Goal: Task Accomplishment & Management: Complete application form

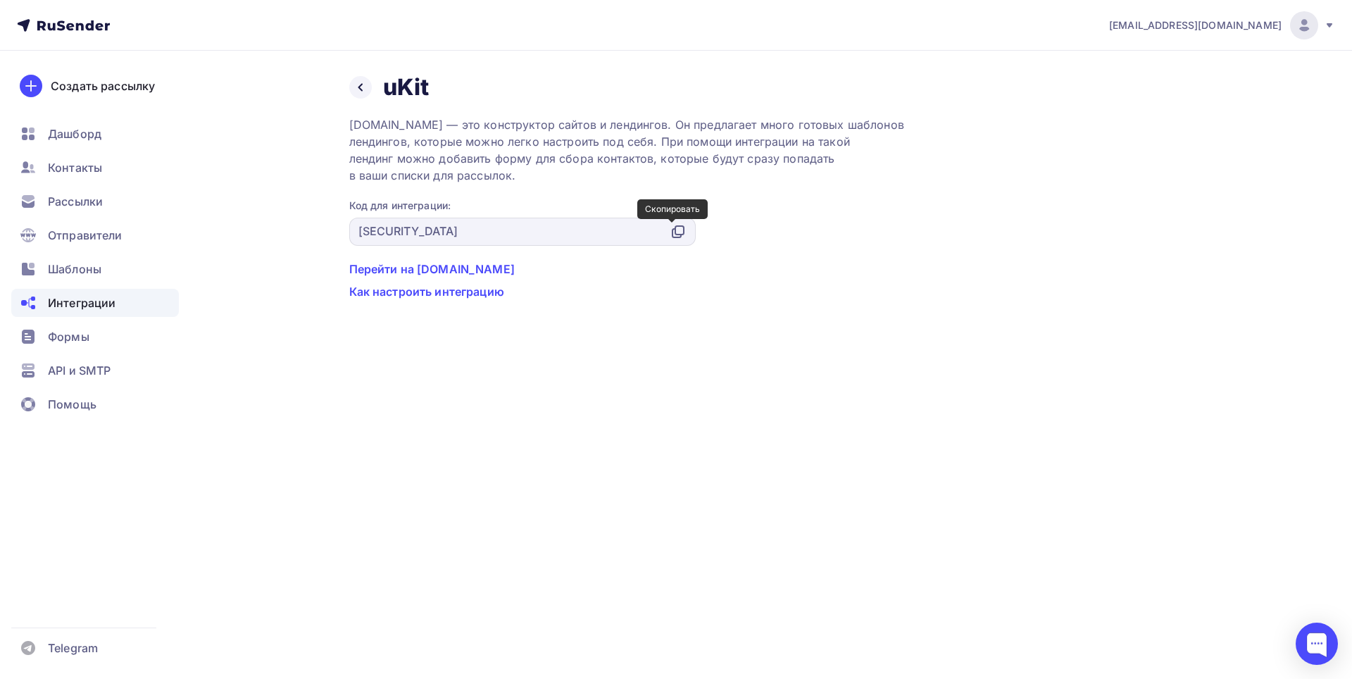
click at [678, 239] on icon at bounding box center [678, 231] width 17 height 17
click at [361, 89] on icon at bounding box center [360, 87] width 11 height 11
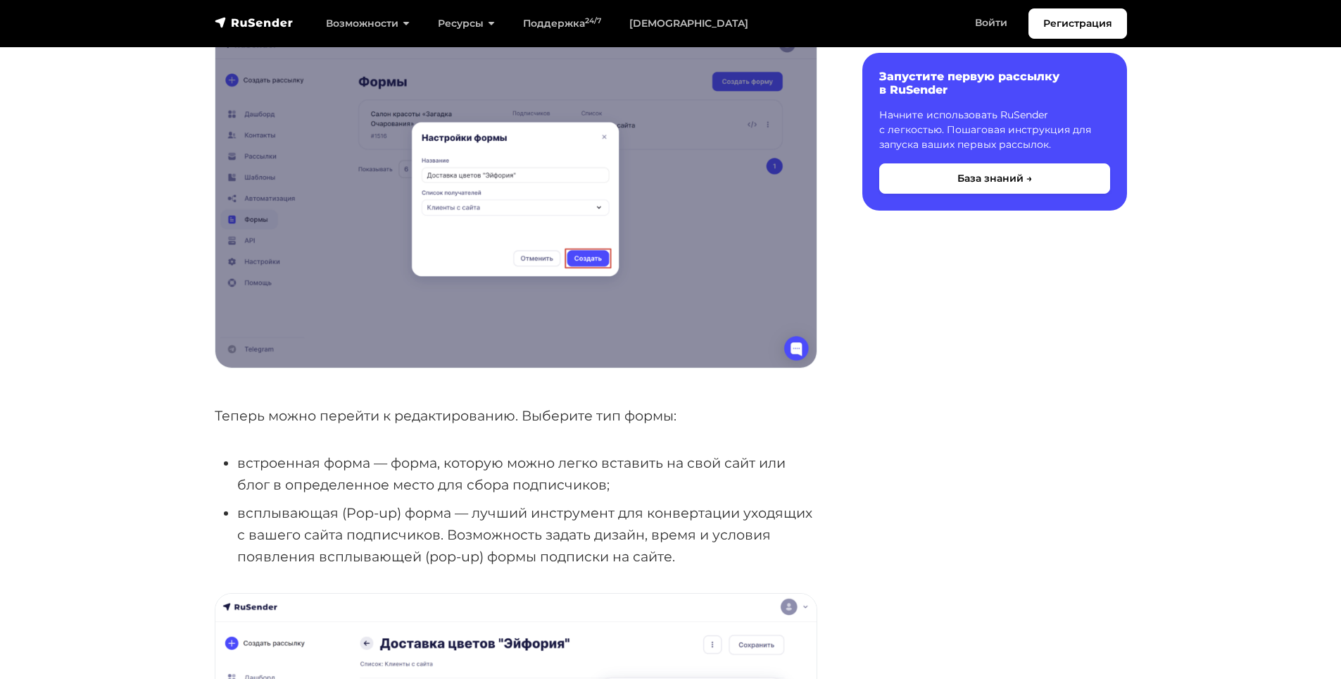
scroll to position [915, 0]
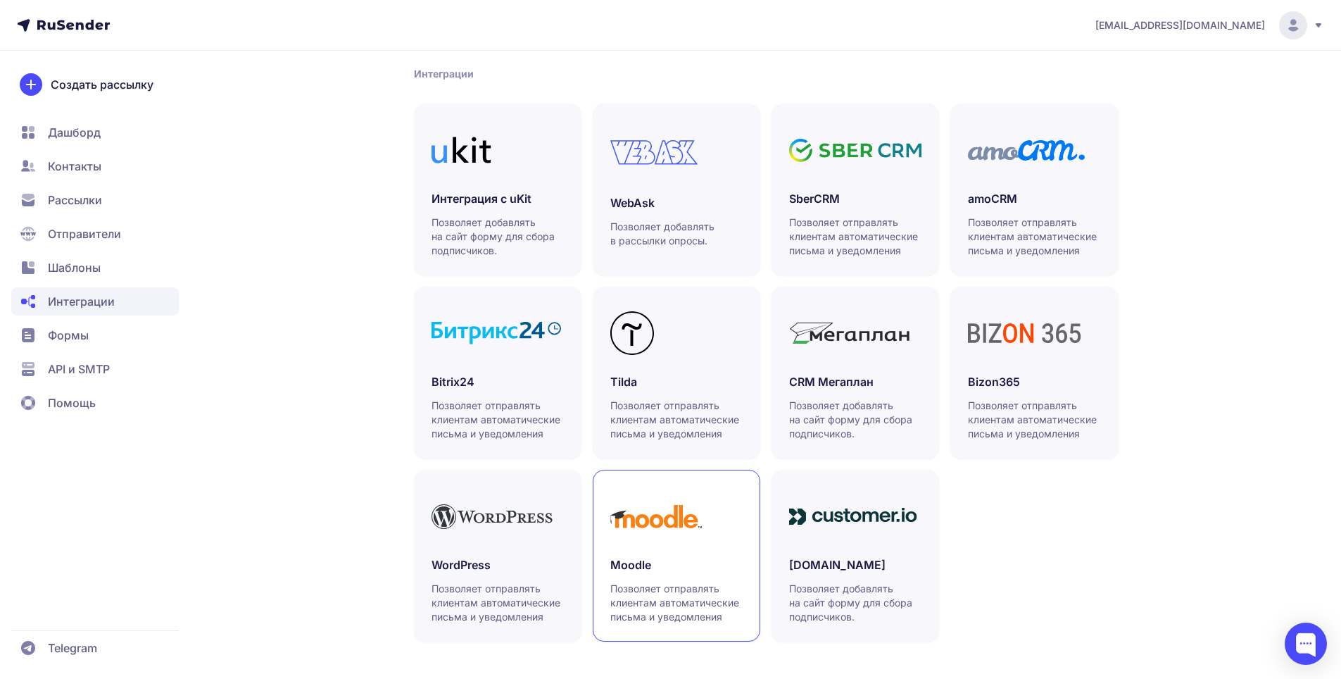
scroll to position [289, 0]
click at [688, 597] on p "Позволяет отправлять клиентам автоматические письма и уведомления" at bounding box center [676, 601] width 132 height 42
click at [853, 206] on div "SberCRM Позволяет отправлять клиентам автоматические письма и уведомления" at bounding box center [855, 223] width 132 height 68
click at [877, 389] on div "CRM Мегаплан Позволяет добавлять на сайт форму для сбора подписчиков." at bounding box center [855, 406] width 132 height 68
click at [68, 333] on span "Формы" at bounding box center [68, 335] width 41 height 17
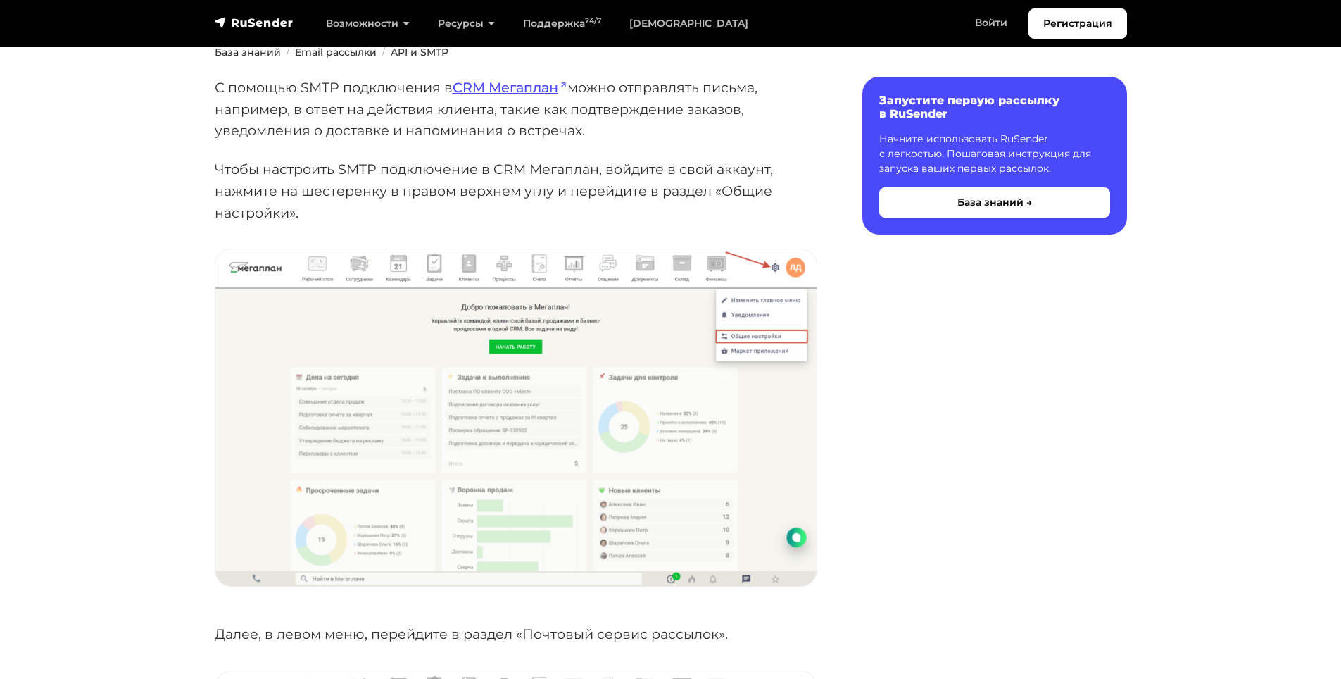
scroll to position [282, 0]
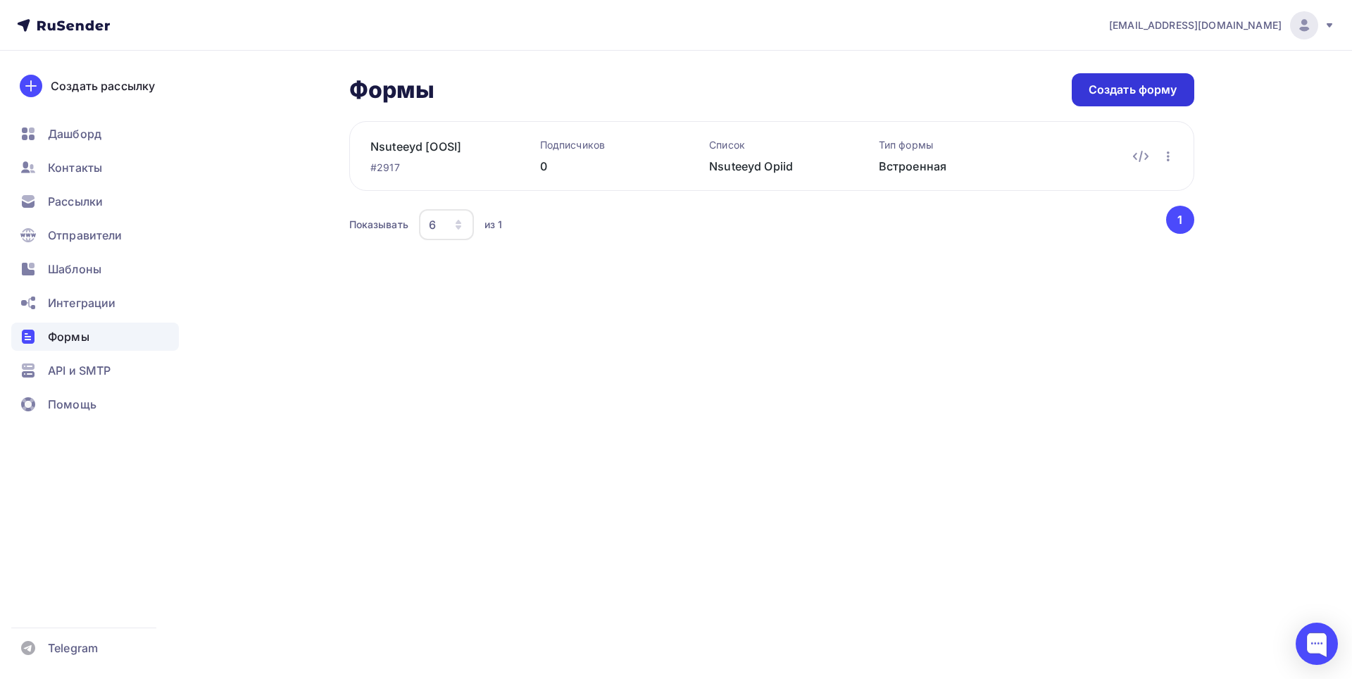
click at [1139, 75] on div "Создать форму" at bounding box center [1133, 89] width 123 height 33
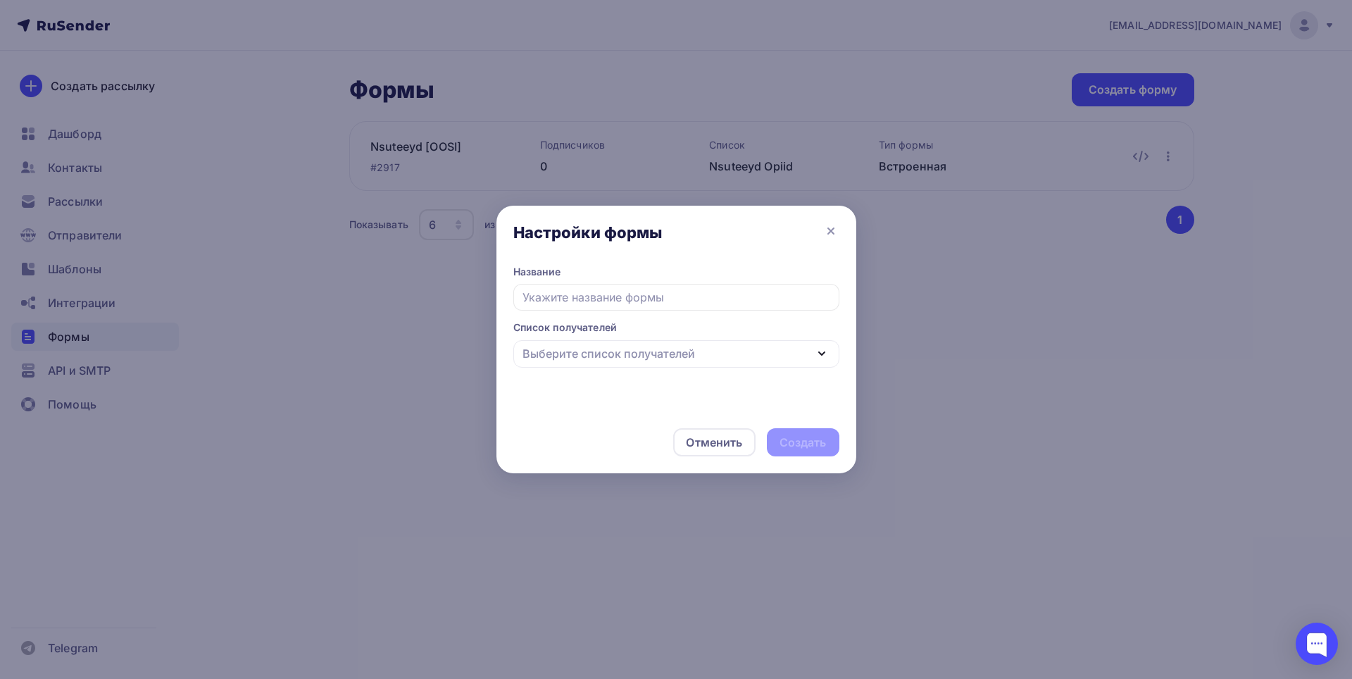
click at [818, 358] on icon "button" at bounding box center [821, 353] width 17 height 17
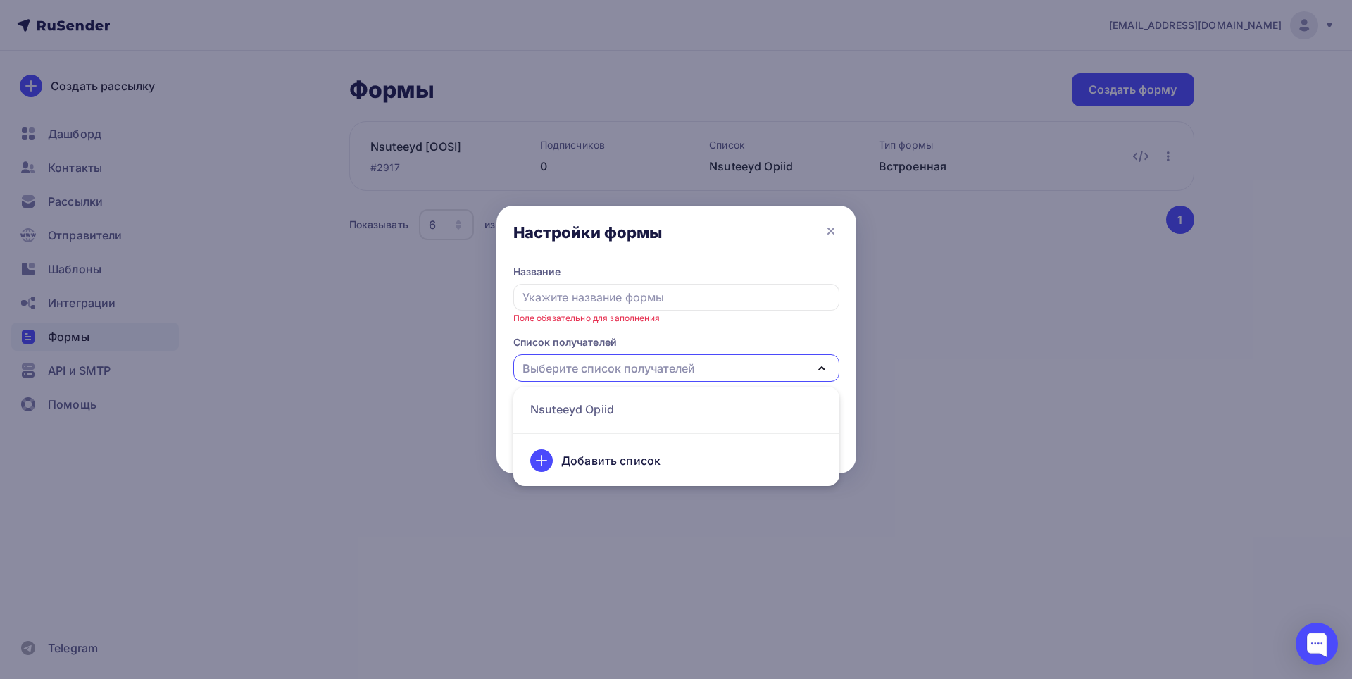
click at [818, 358] on div "Выберите список получателей" at bounding box center [676, 367] width 326 height 27
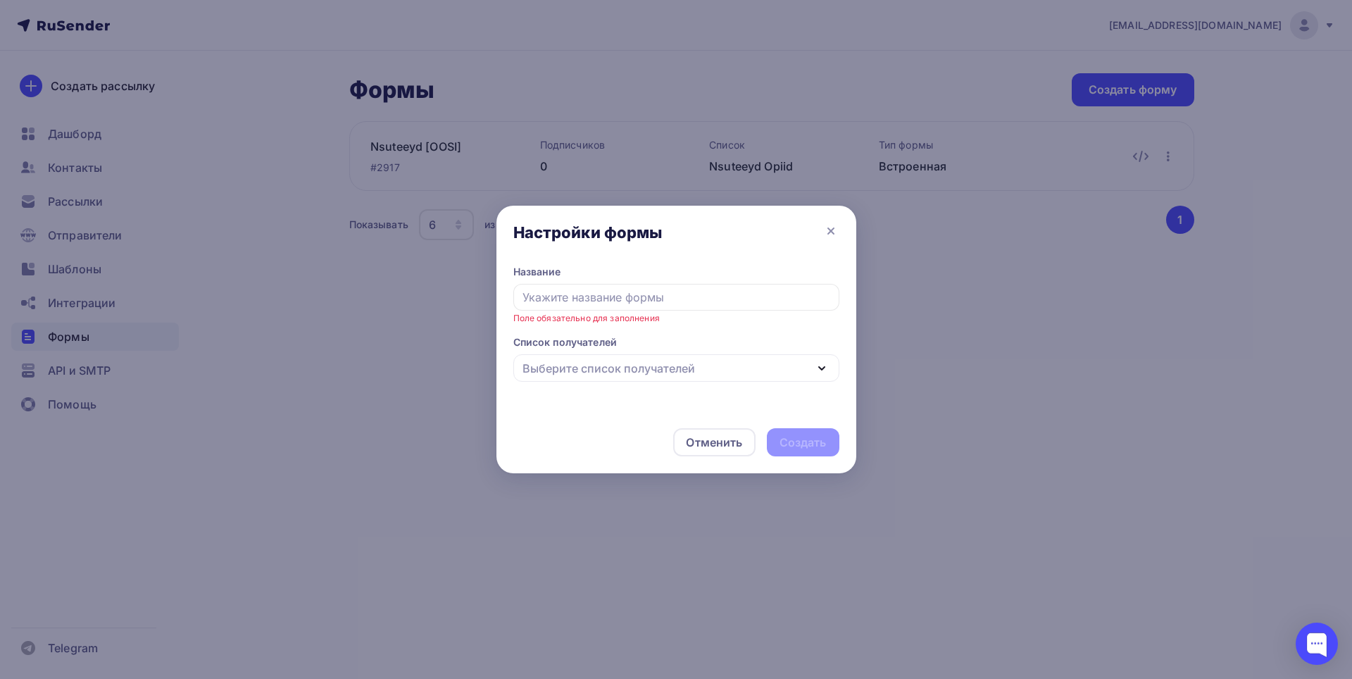
click at [802, 377] on div "Выберите список получателей" at bounding box center [676, 367] width 326 height 27
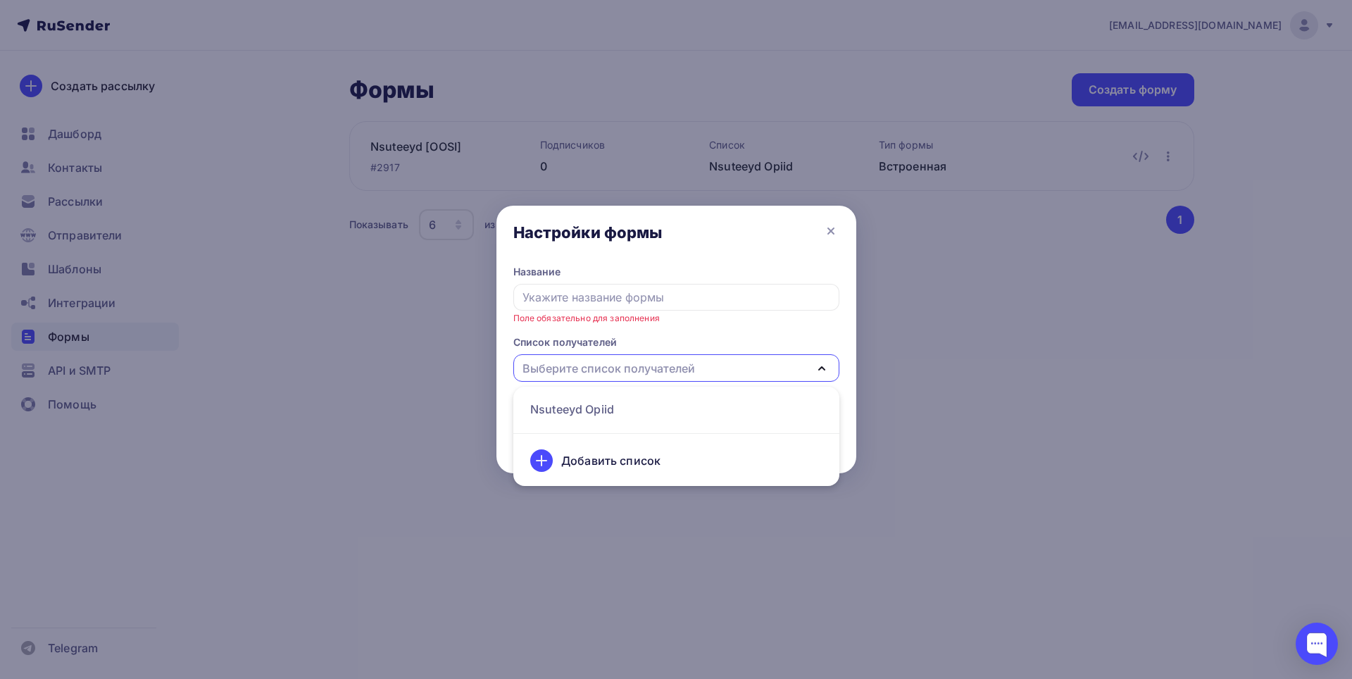
click at [550, 464] on div at bounding box center [541, 460] width 23 height 23
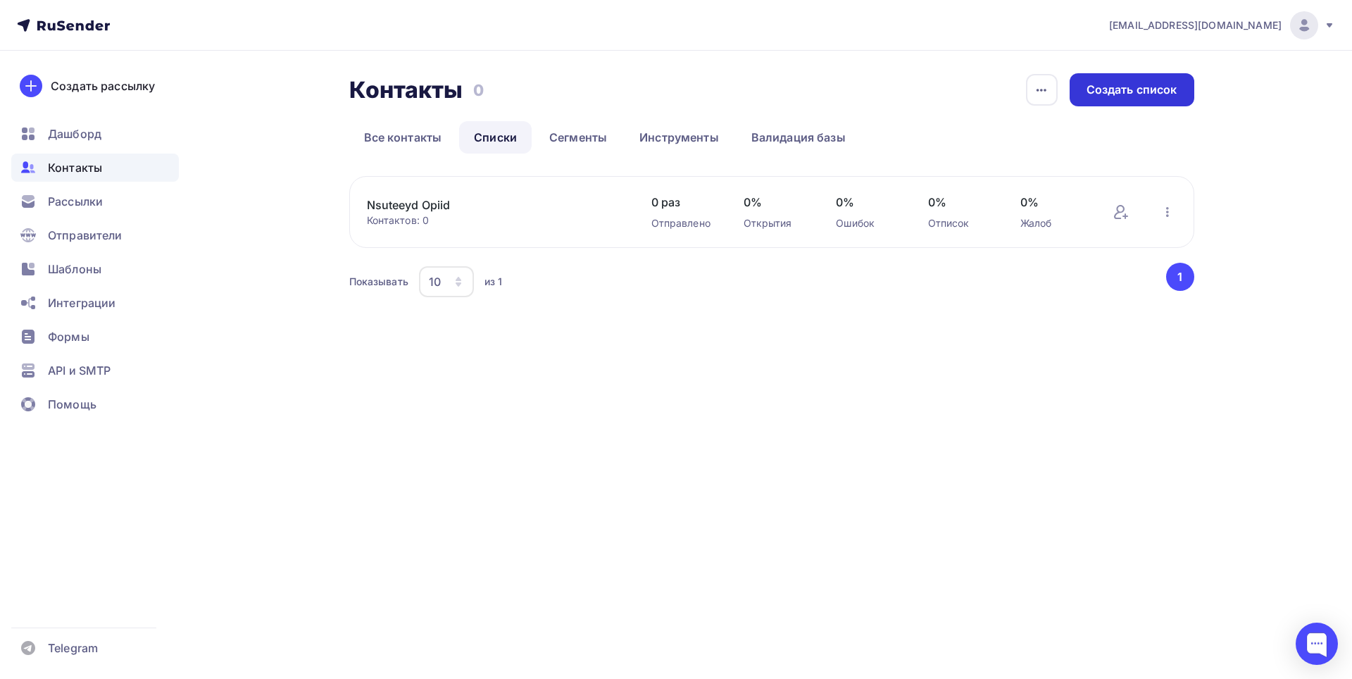
click at [1122, 98] on div "Создать список" at bounding box center [1132, 89] width 125 height 33
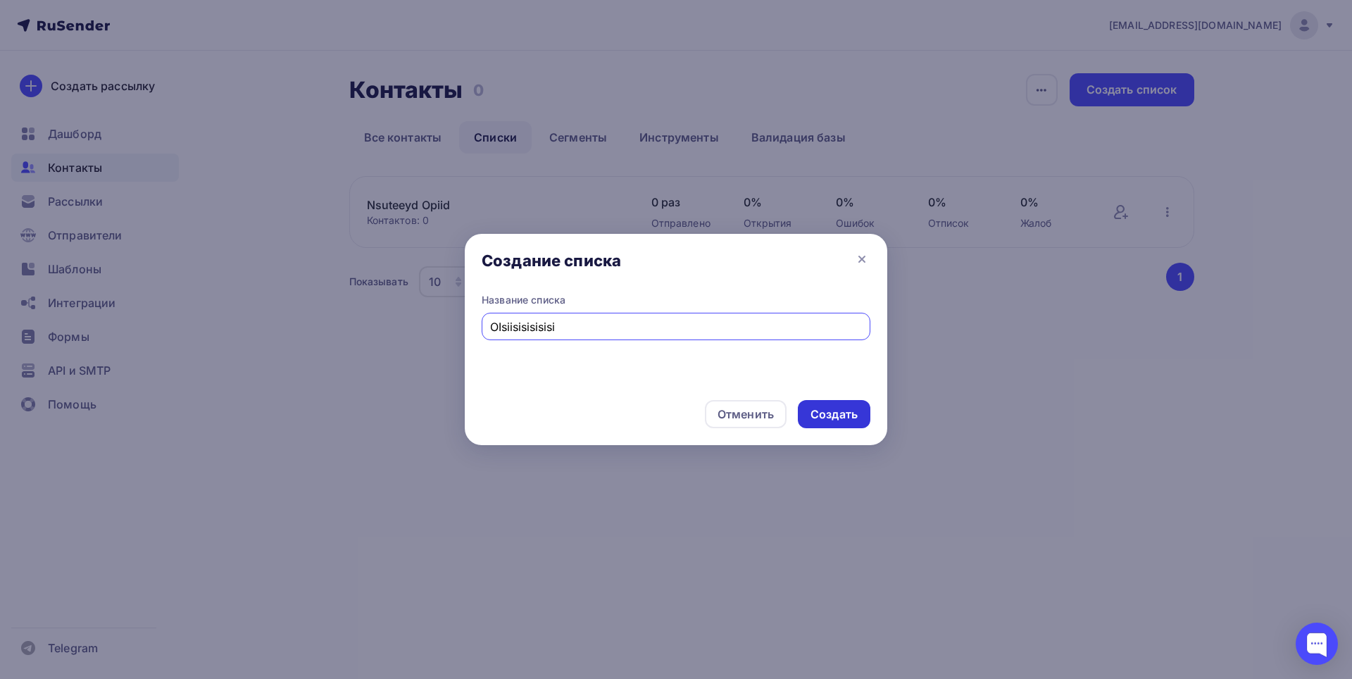
type input "OIsiisisisisisi"
click at [837, 416] on div "Создать" at bounding box center [833, 414] width 47 height 16
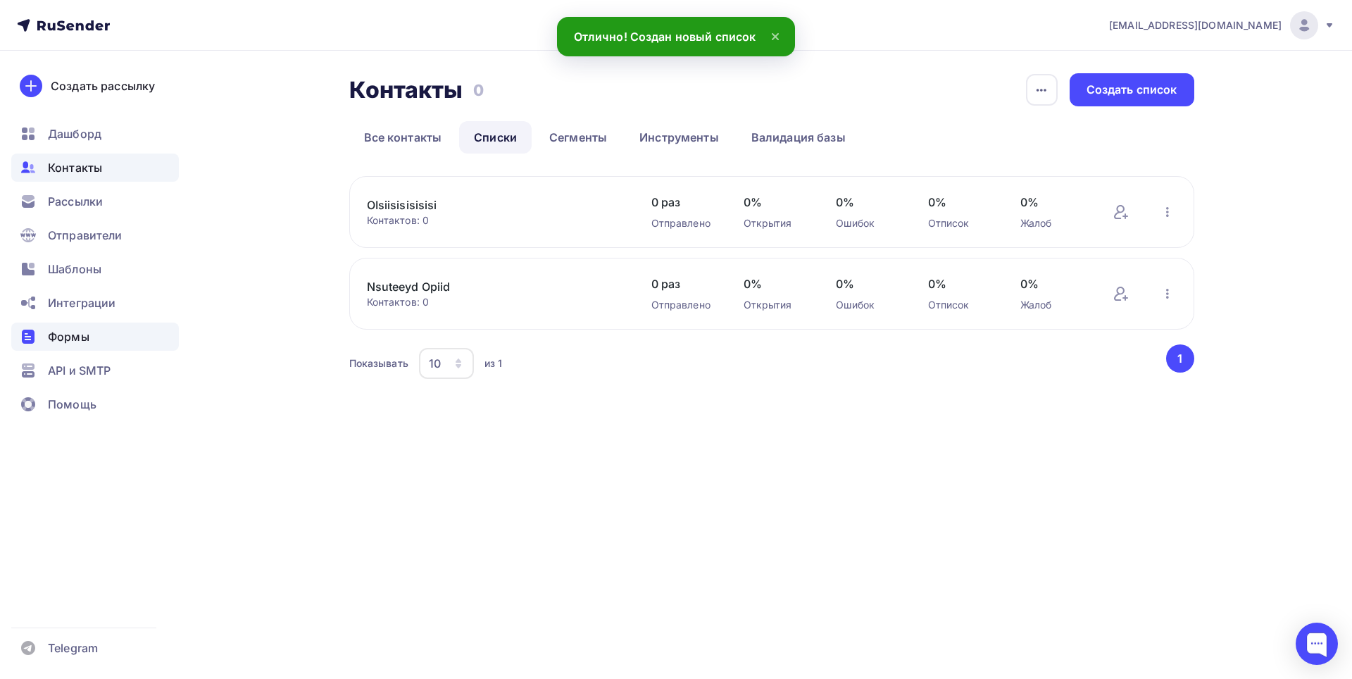
click at [54, 346] on div "Формы" at bounding box center [95, 336] width 168 height 28
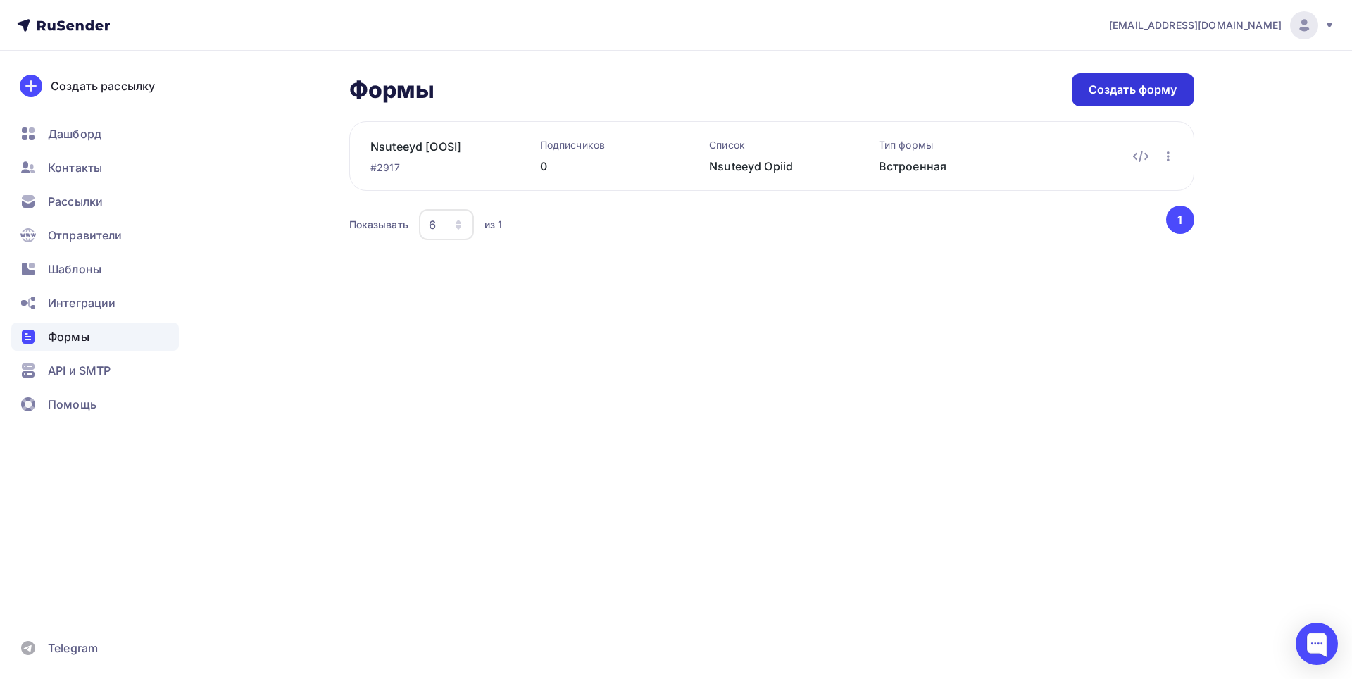
click at [1139, 99] on div "Создать форму" at bounding box center [1133, 89] width 123 height 33
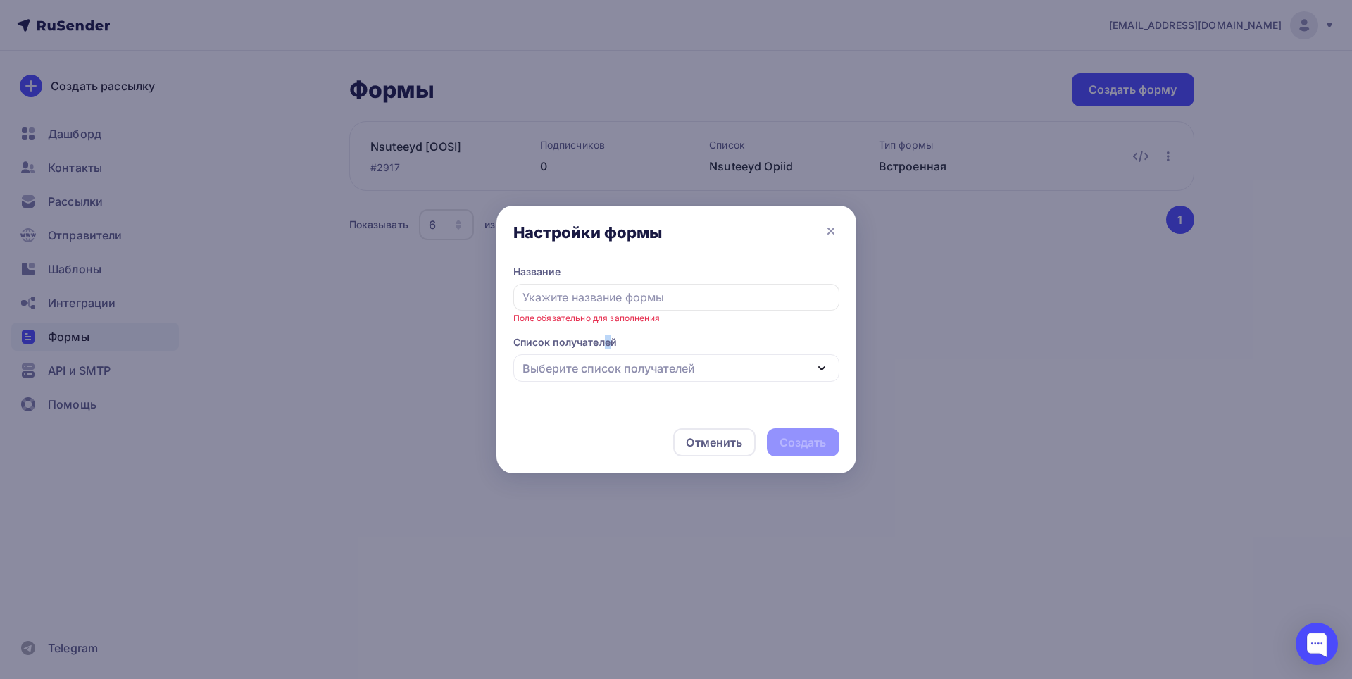
click at [608, 338] on legend "Список получателей" at bounding box center [676, 344] width 326 height 19
click at [606, 353] on legend "Список получателей" at bounding box center [676, 344] width 326 height 19
click at [608, 354] on div "Выберите список получателей" at bounding box center [676, 367] width 326 height 27
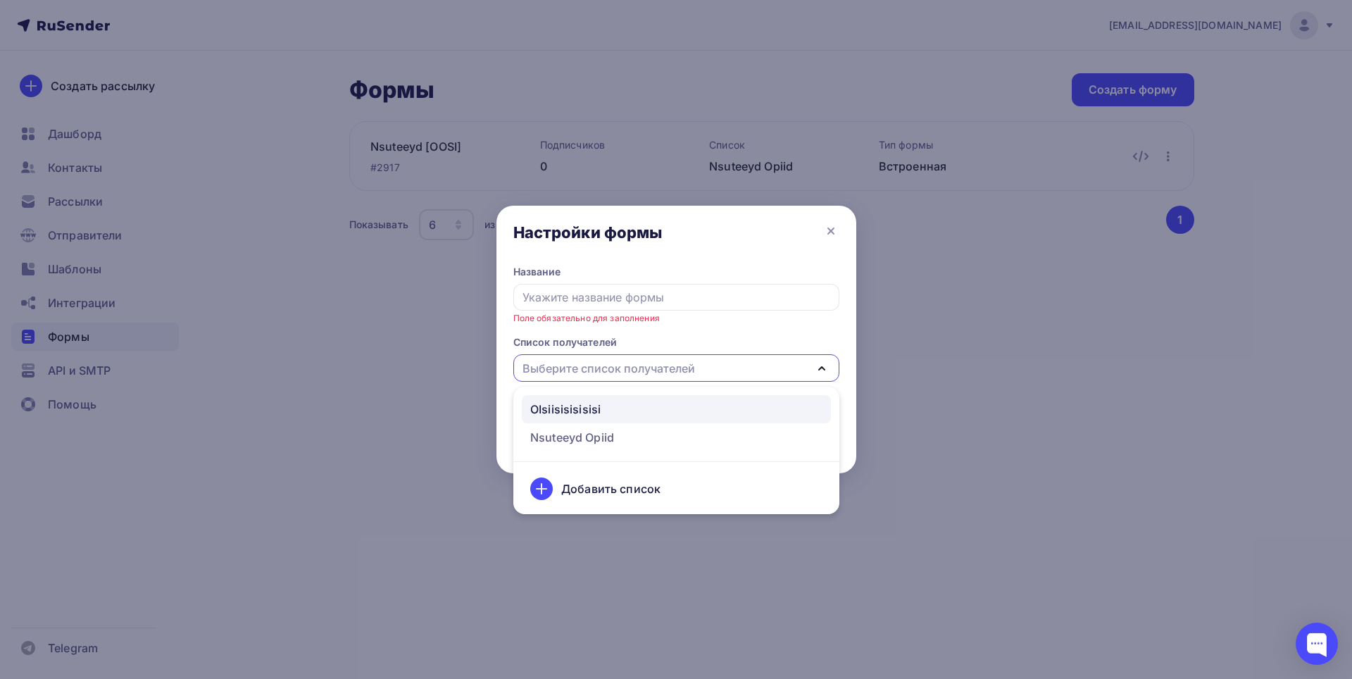
click at [579, 406] on div "OIsiisisisisisi" at bounding box center [565, 409] width 70 height 17
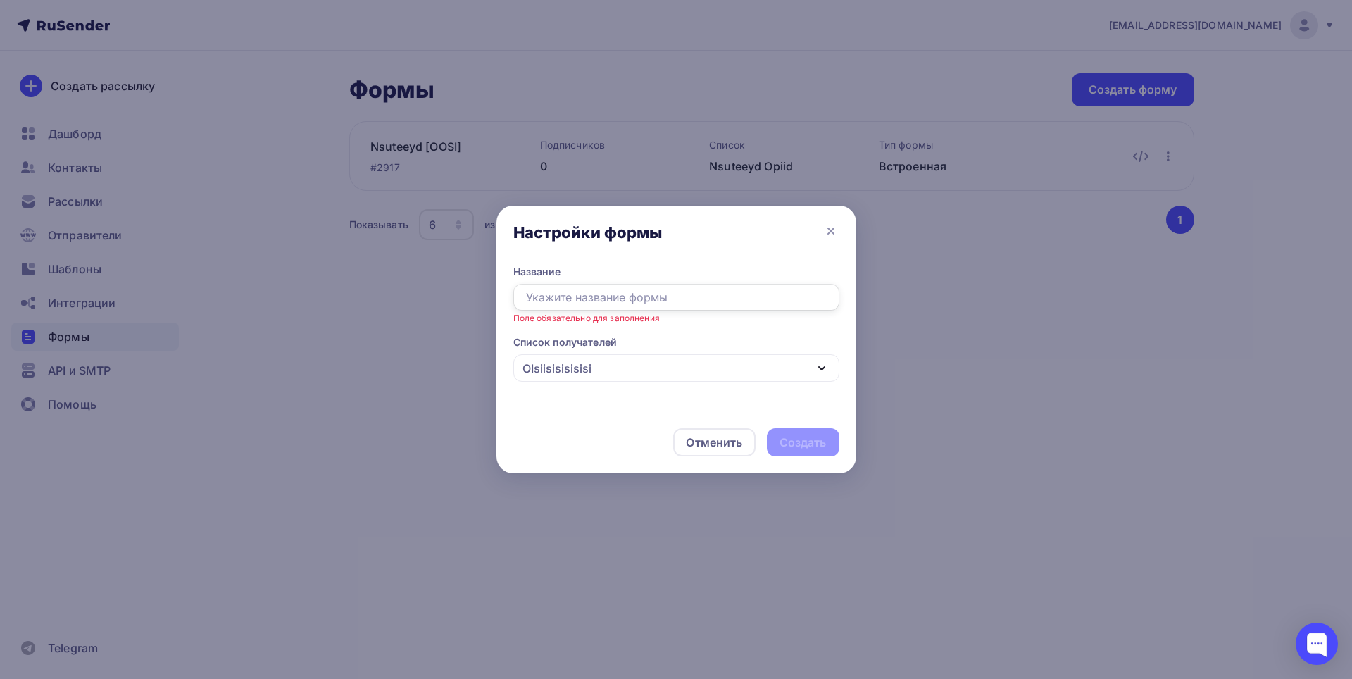
click at [574, 292] on input "text" at bounding box center [676, 297] width 326 height 27
paste input "OIsiisisisisisi"
type input "OIsiisisisisisi"
drag, startPoint x: 833, startPoint y: 472, endPoint x: 824, endPoint y: 469, distance: 9.8
click at [826, 470] on div "Отменить Создать" at bounding box center [676, 442] width 360 height 62
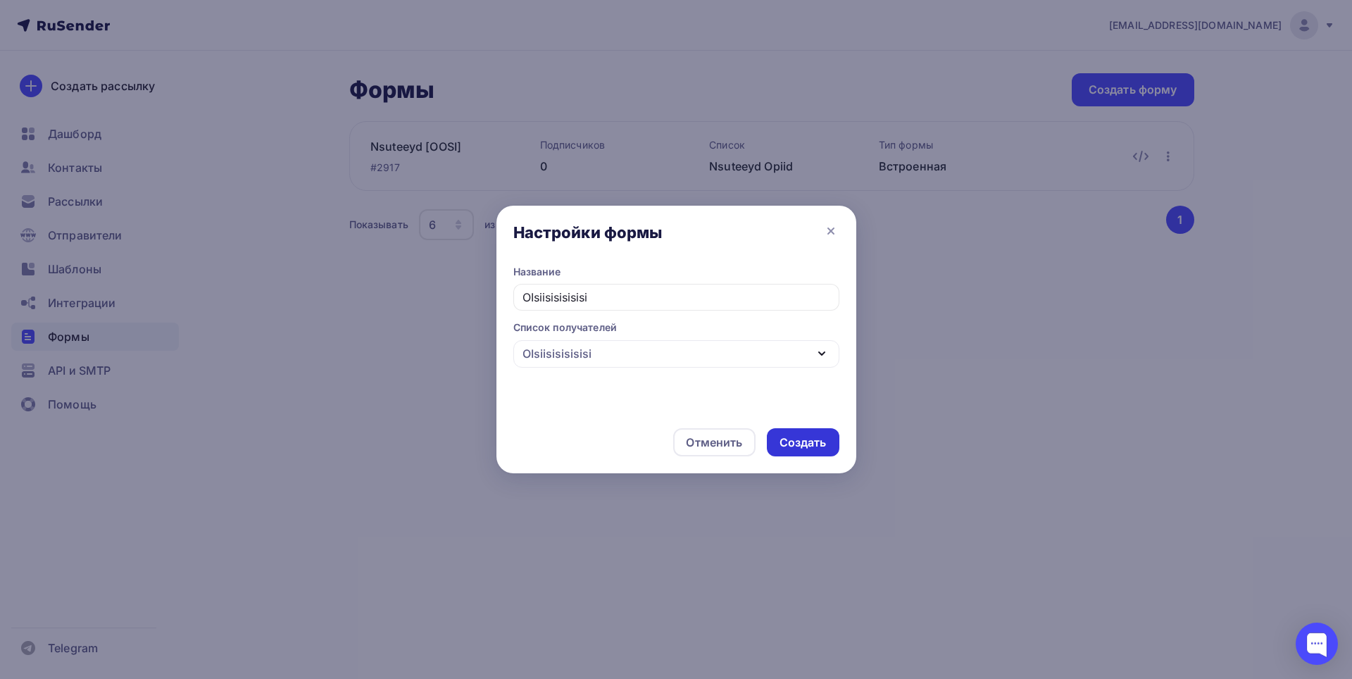
click at [818, 442] on div "Создать" at bounding box center [802, 442] width 47 height 16
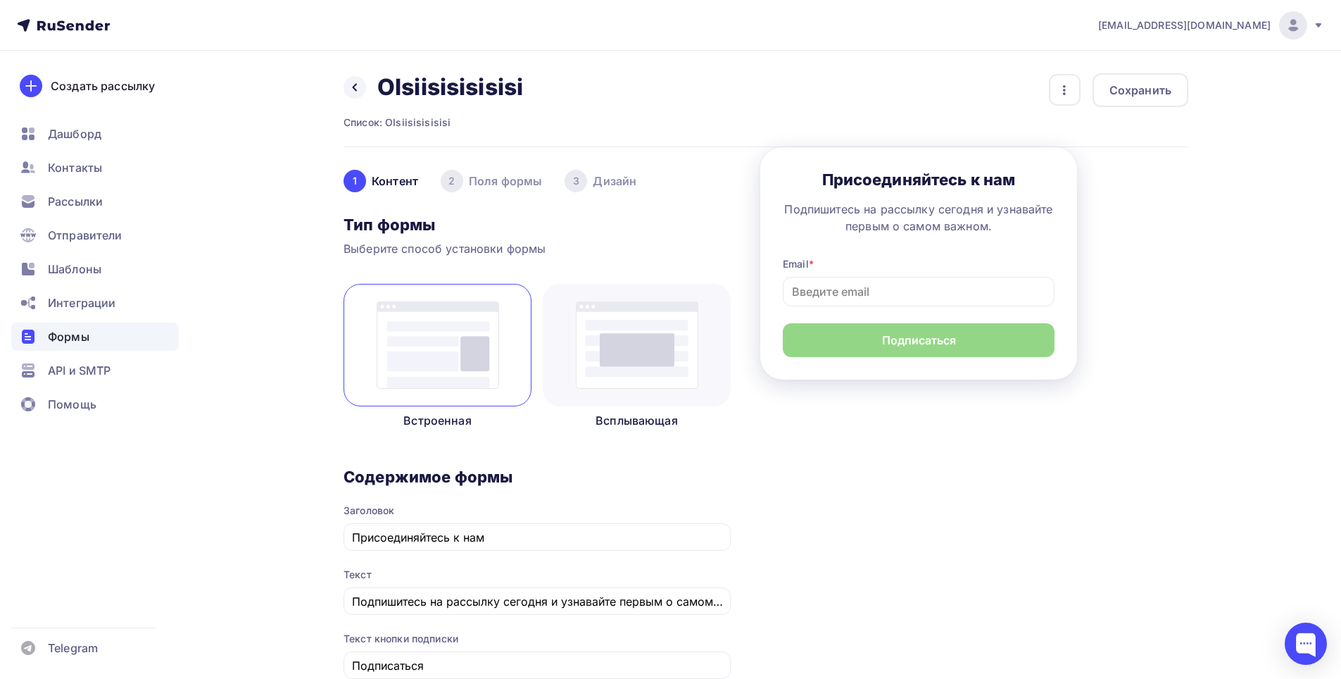
drag, startPoint x: 599, startPoint y: 153, endPoint x: 611, endPoint y: 274, distance: 121.8
click at [599, 154] on span "1 [GEOGRAPHIC_DATA] 2 Поля формы 3 Дизайн Тип формы Выберите способ установки ф…" at bounding box center [537, 660] width 387 height 1027
click at [644, 339] on img at bounding box center [637, 344] width 123 height 87
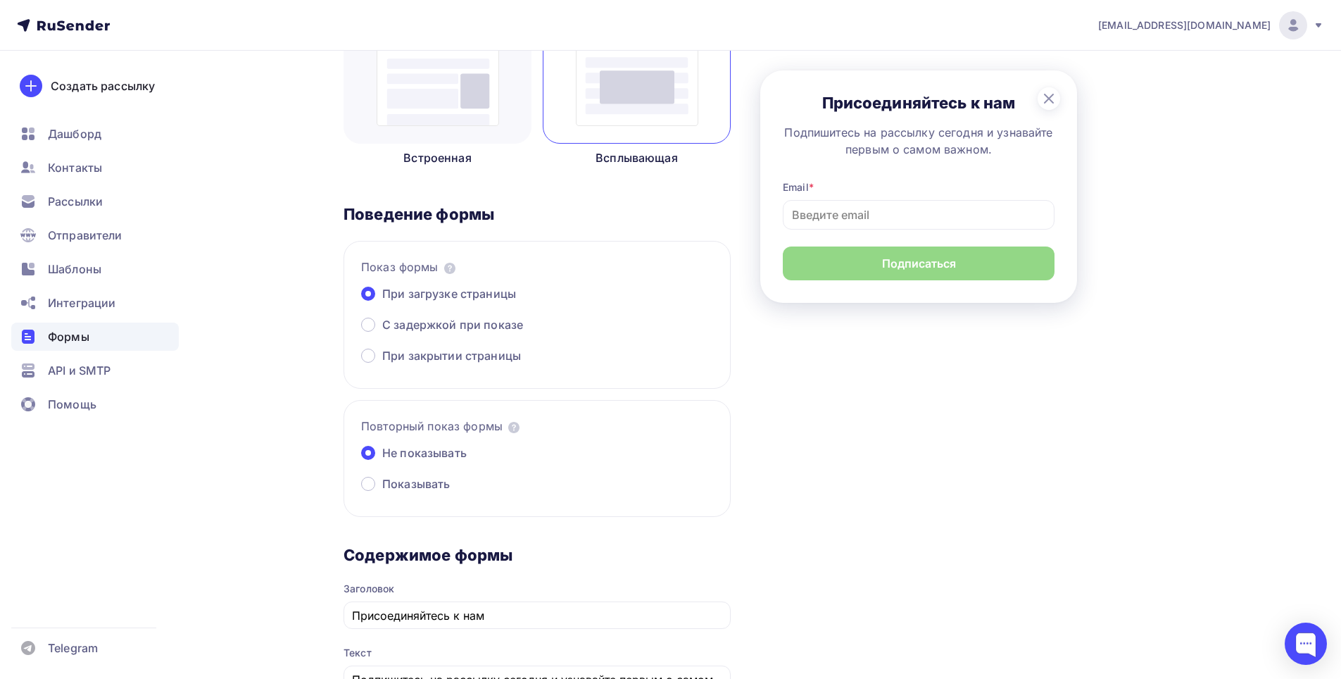
scroll to position [282, 0]
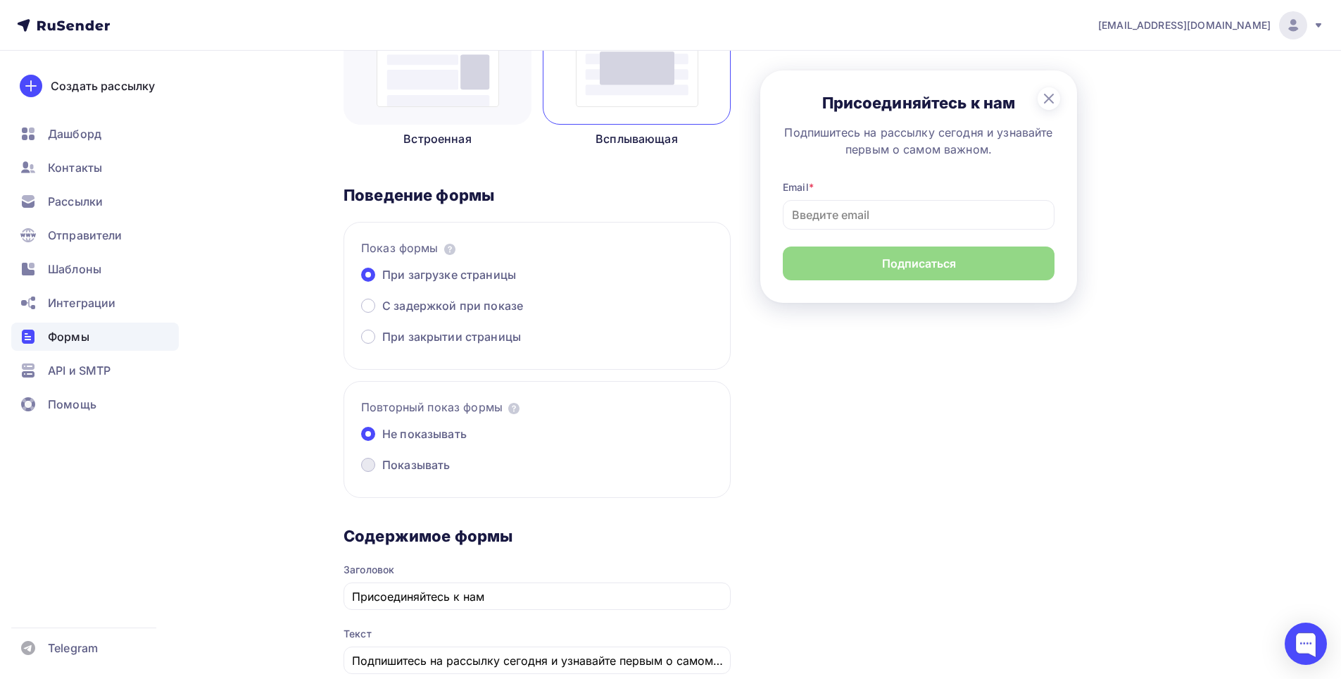
click at [410, 461] on span "Показывать" at bounding box center [416, 464] width 68 height 17
click at [382, 473] on input "Показывать" at bounding box center [382, 473] width 0 height 0
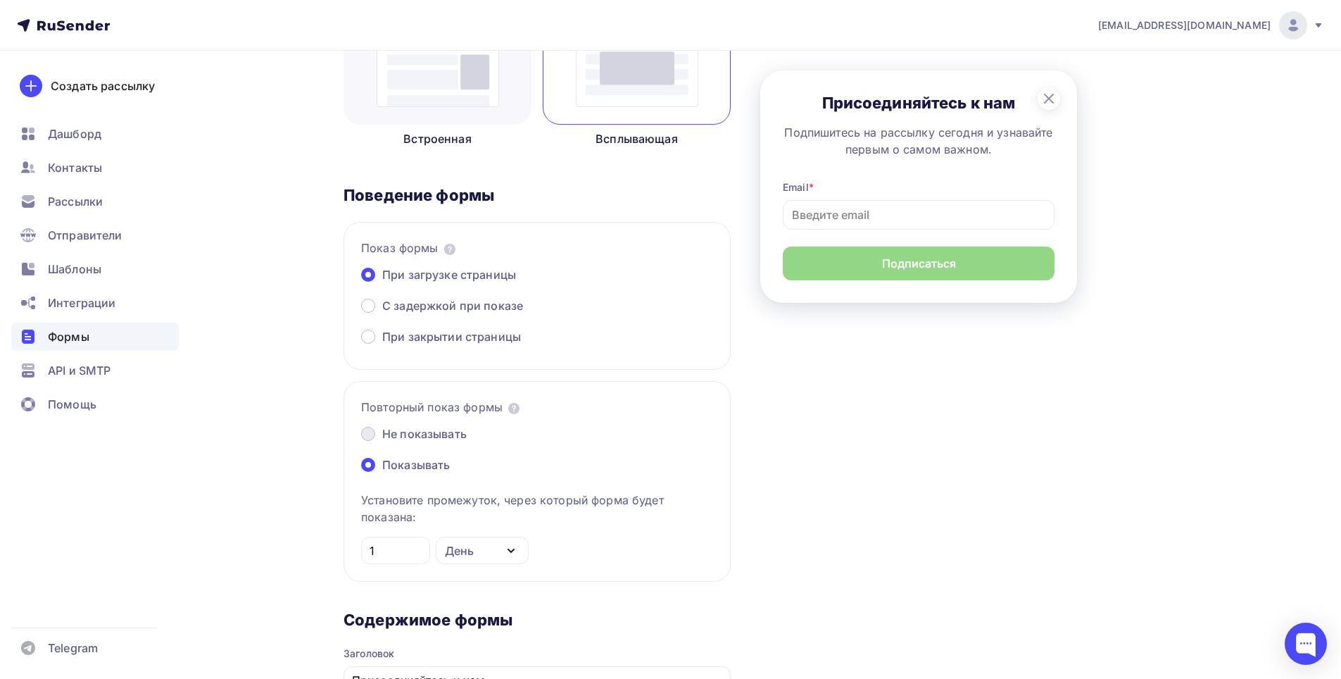
click at [416, 430] on span "Не показывать" at bounding box center [424, 433] width 84 height 17
click at [382, 442] on input "Не показывать" at bounding box center [382, 442] width 0 height 0
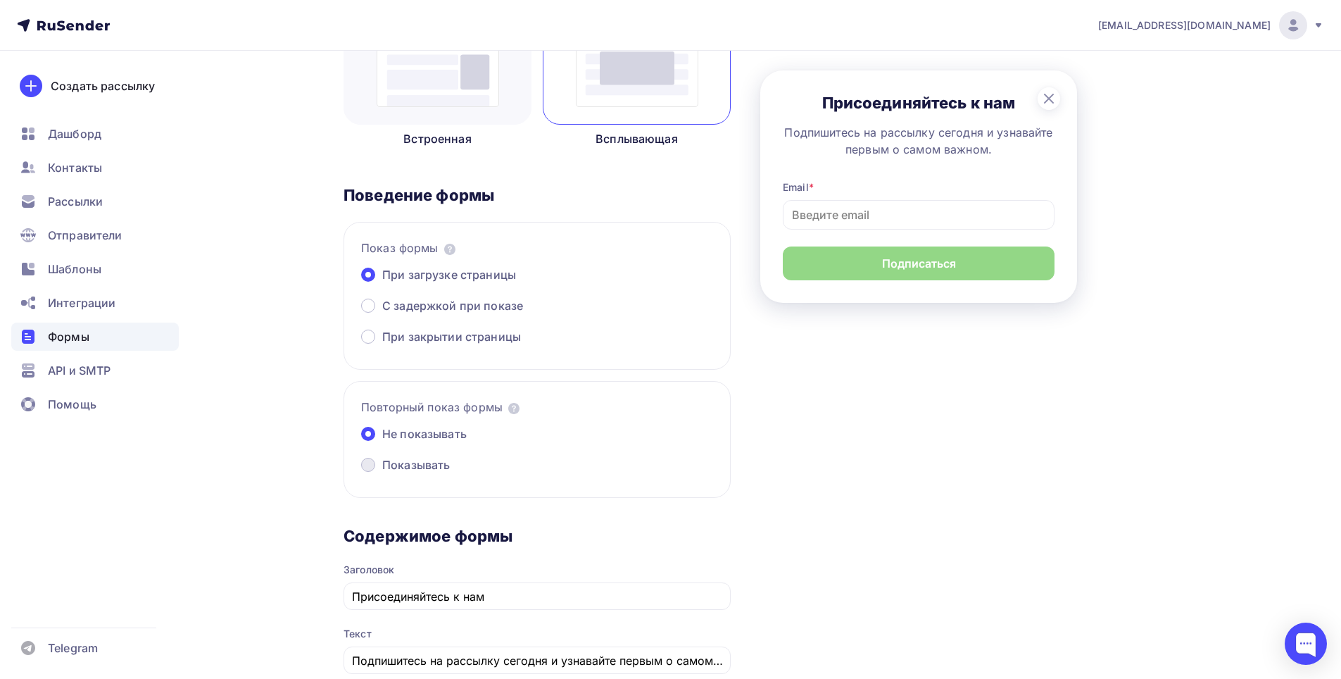
click at [430, 458] on span "Показывать" at bounding box center [416, 464] width 68 height 17
click at [382, 473] on input "Показывать" at bounding box center [382, 473] width 0 height 0
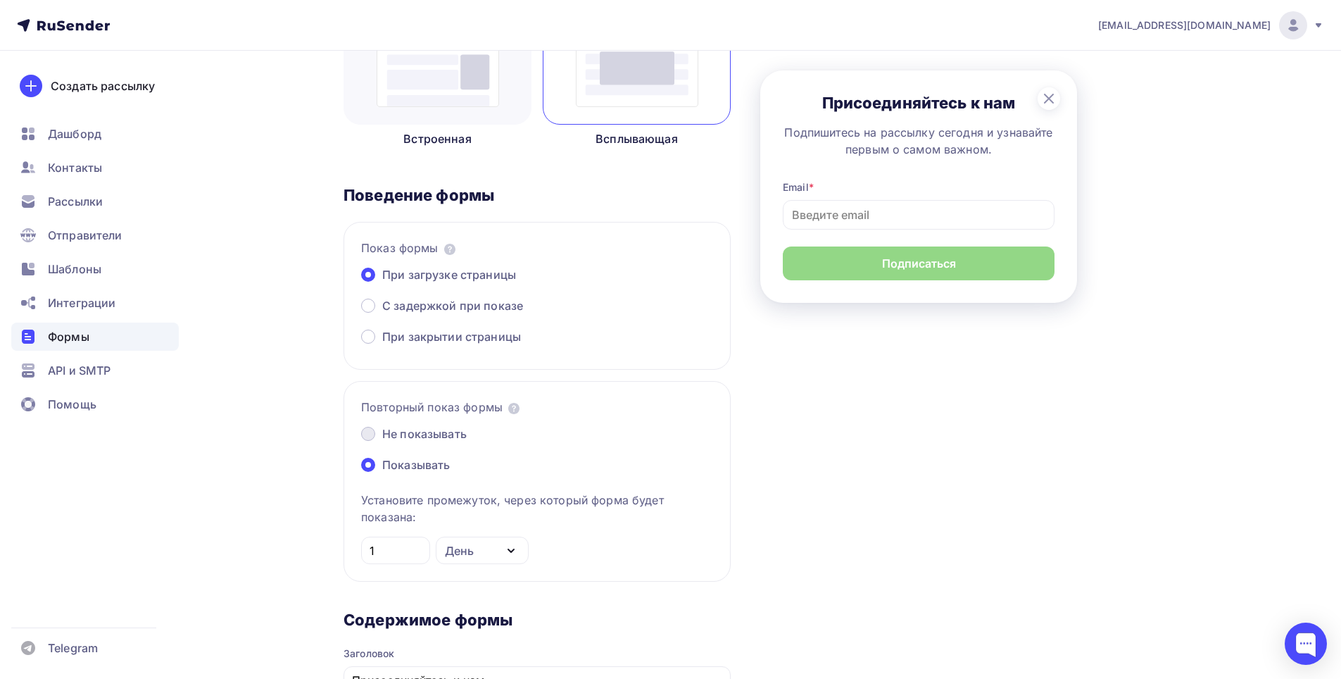
click at [447, 434] on span "Не показывать" at bounding box center [424, 433] width 84 height 17
click at [382, 442] on input "Не показывать" at bounding box center [382, 442] width 0 height 0
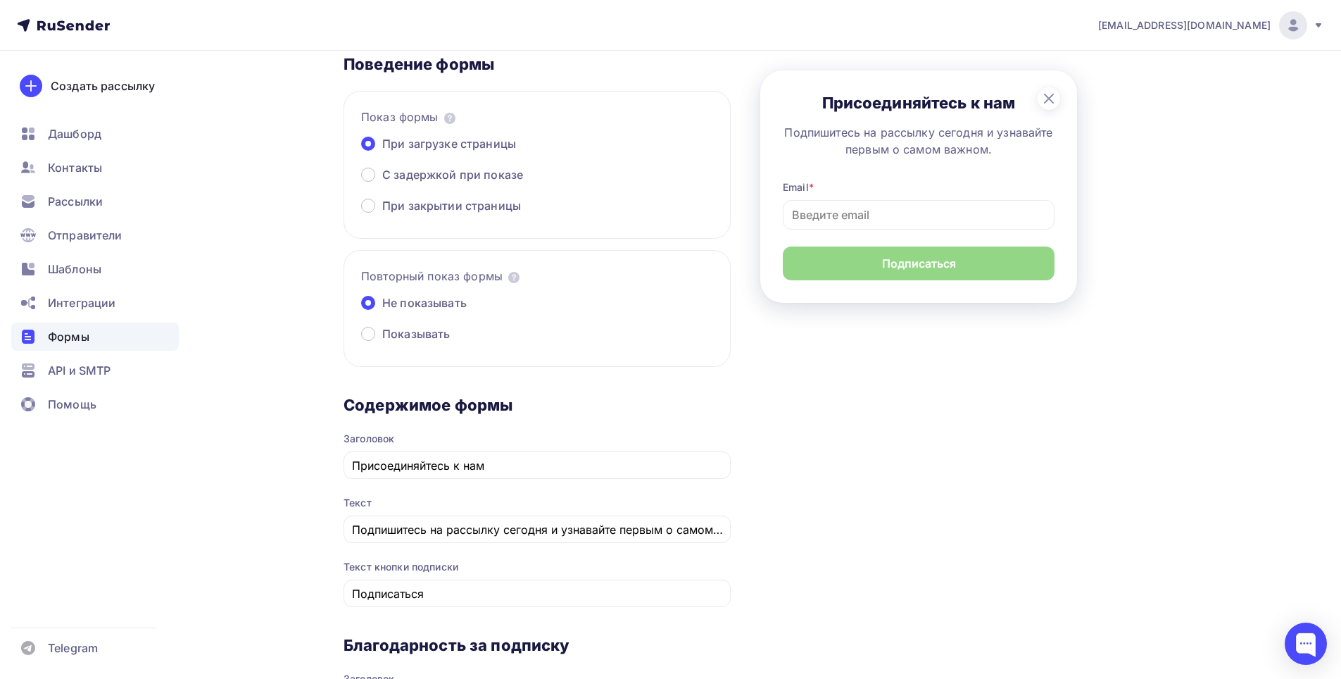
scroll to position [493, 0]
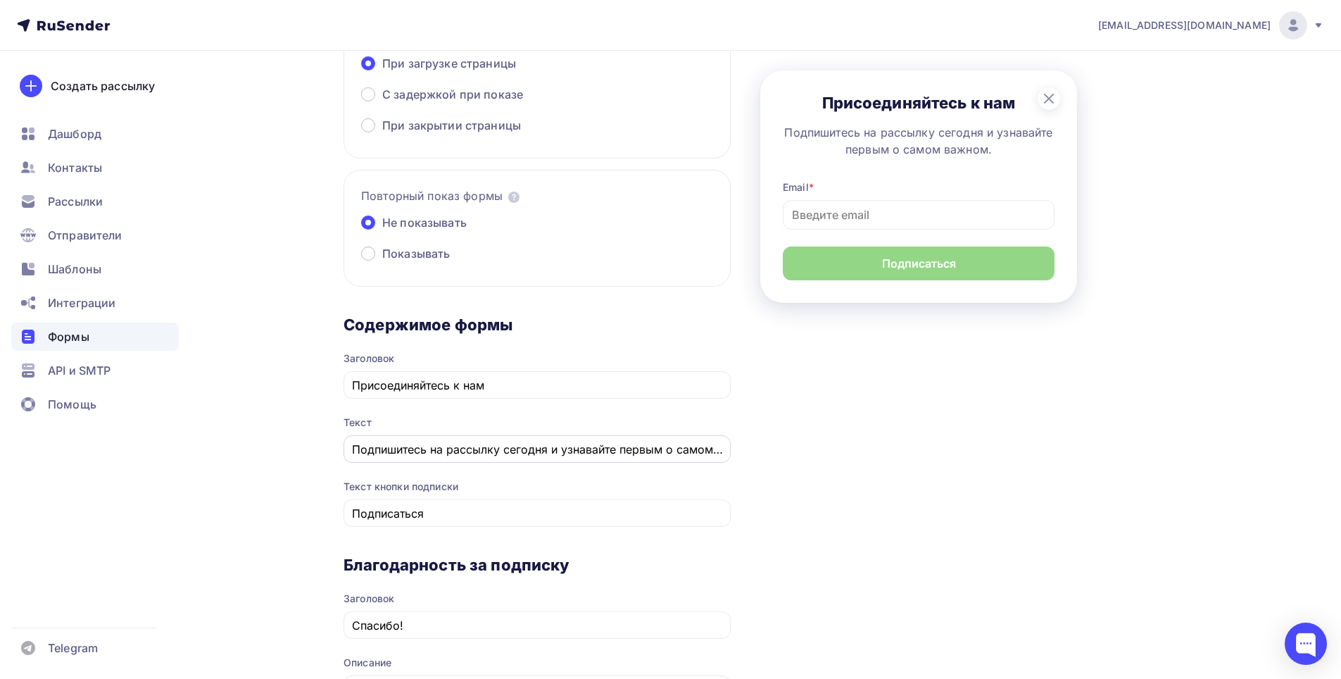
click at [530, 457] on input "Подпишитесь на рассылку сегодня и узнавайте первым о самом важном." at bounding box center [537, 449] width 371 height 17
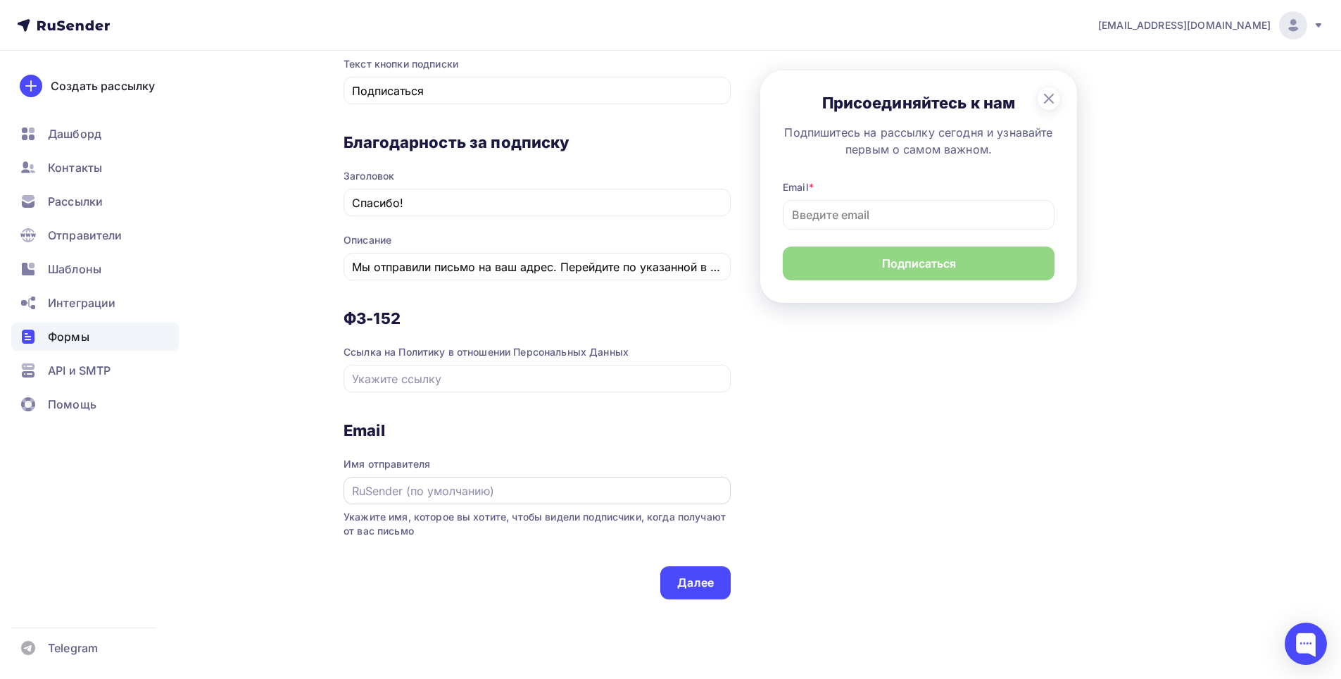
scroll to position [0, 0]
click at [454, 480] on div at bounding box center [537, 490] width 387 height 27
click at [444, 493] on input "При загрузке страницы" at bounding box center [537, 490] width 371 height 17
paste input "OIsiisisisisisi"
type input "O"
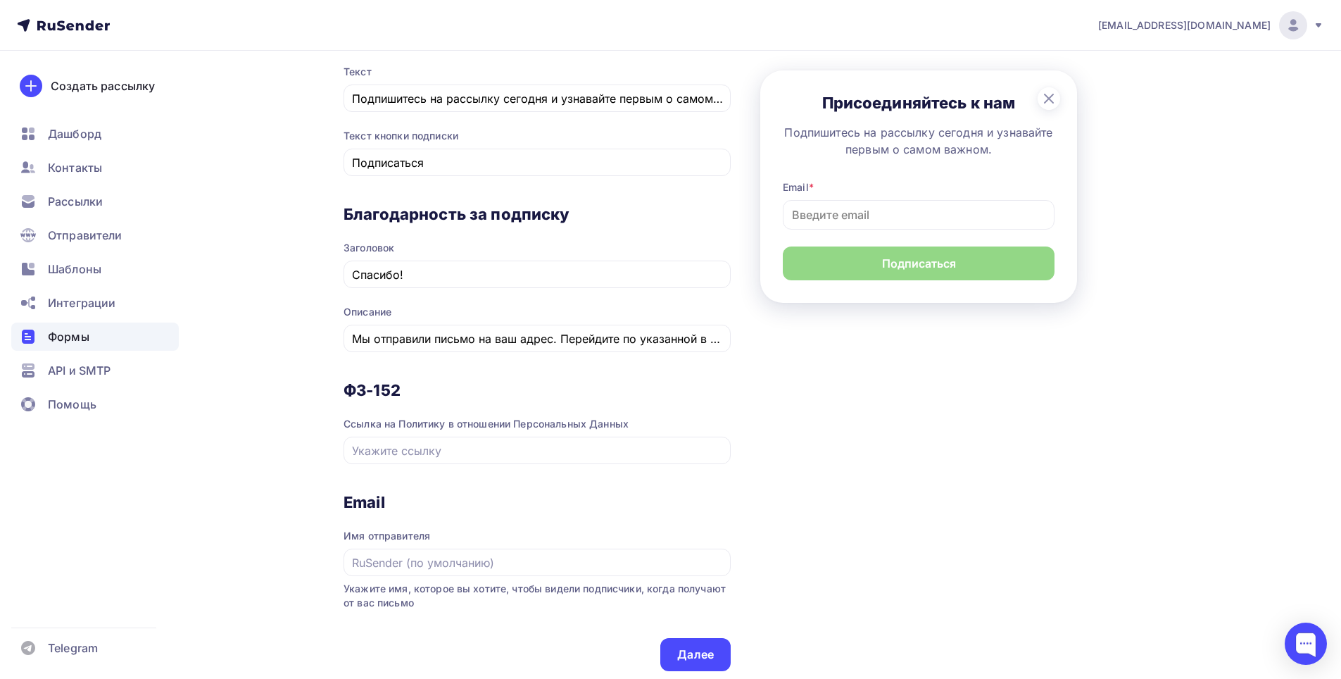
scroll to position [845, 0]
click at [521, 547] on div at bounding box center [537, 560] width 387 height 27
drag, startPoint x: 456, startPoint y: 573, endPoint x: 489, endPoint y: 549, distance: 40.8
click at [489, 549] on div at bounding box center [537, 560] width 387 height 27
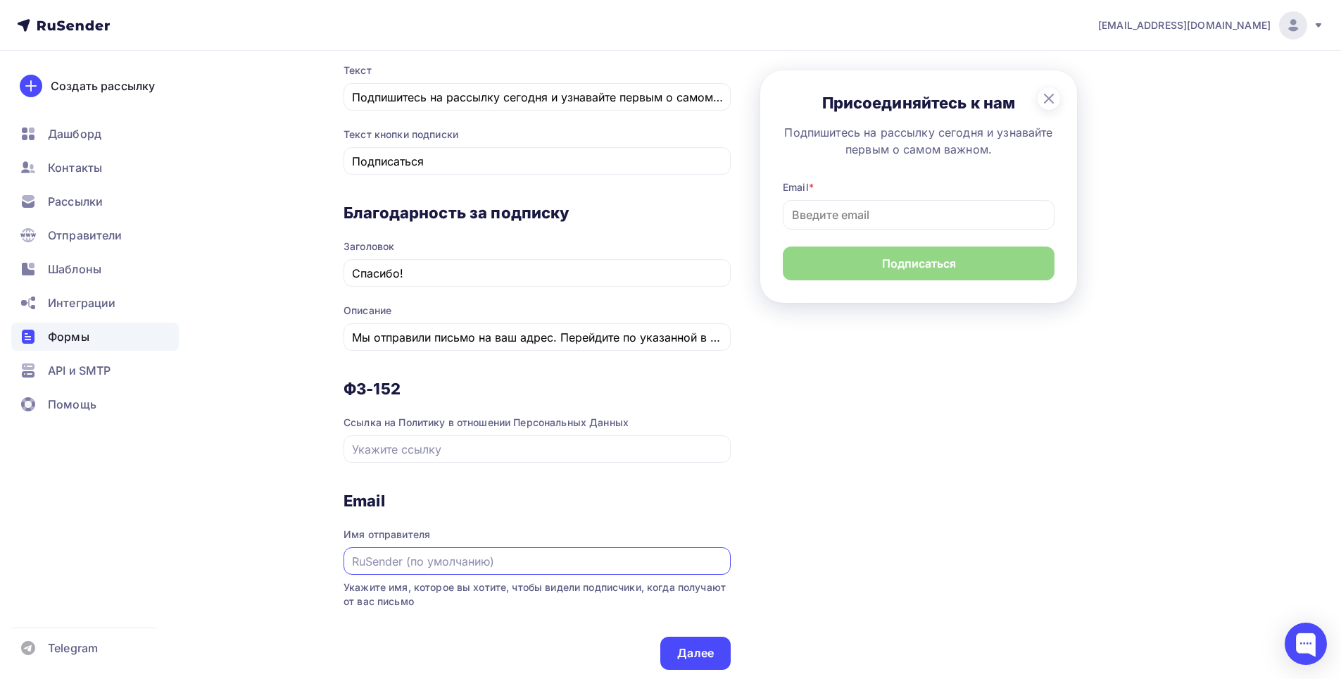
drag, startPoint x: 587, startPoint y: 568, endPoint x: 584, endPoint y: 579, distance: 10.8
click at [584, 579] on div "Email Имя отправителя Укажите имя, которое вы хотите, чтобы видели подписчики, …" at bounding box center [537, 564] width 387 height 146
paste input "[EMAIL_ADDRESS][DOMAIN_NAME]"
type input "[EMAIL_ADDRESS][DOMAIN_NAME]"
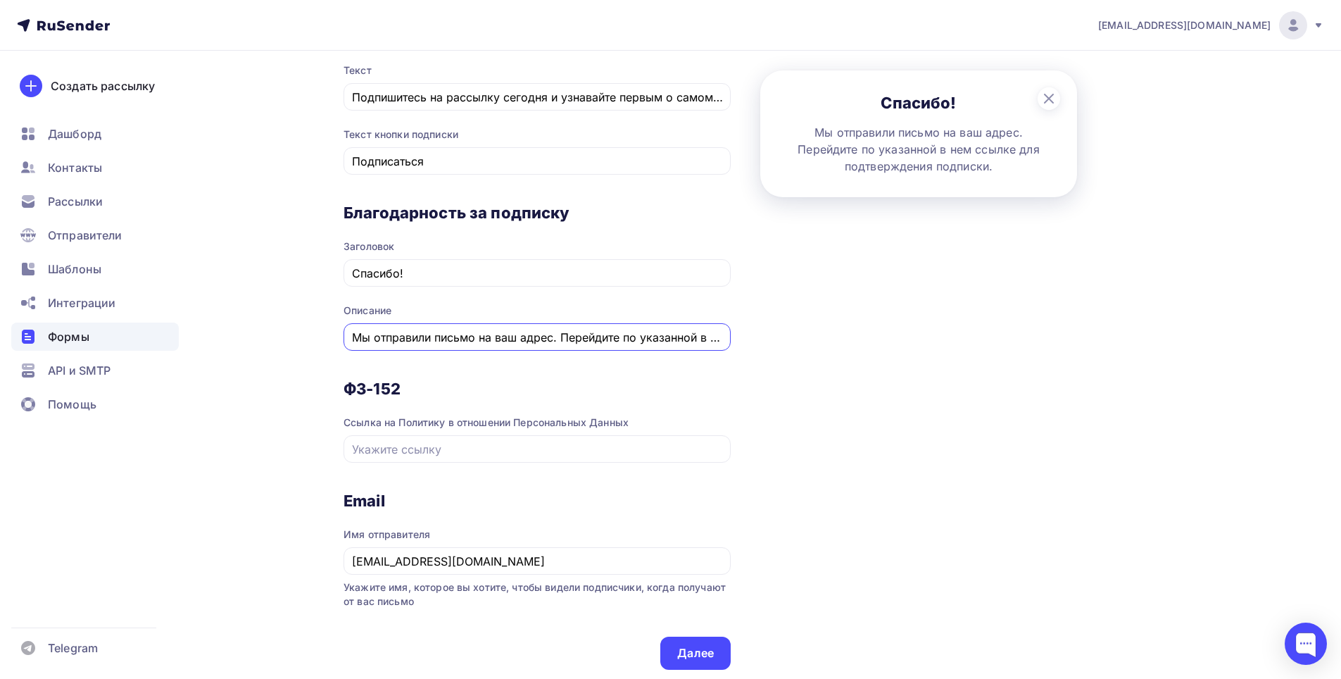
click at [599, 340] on input "Мы отправили письмо на ваш адрес. Перейдите по указанной в нем ссылке для подтв…" at bounding box center [537, 337] width 371 height 17
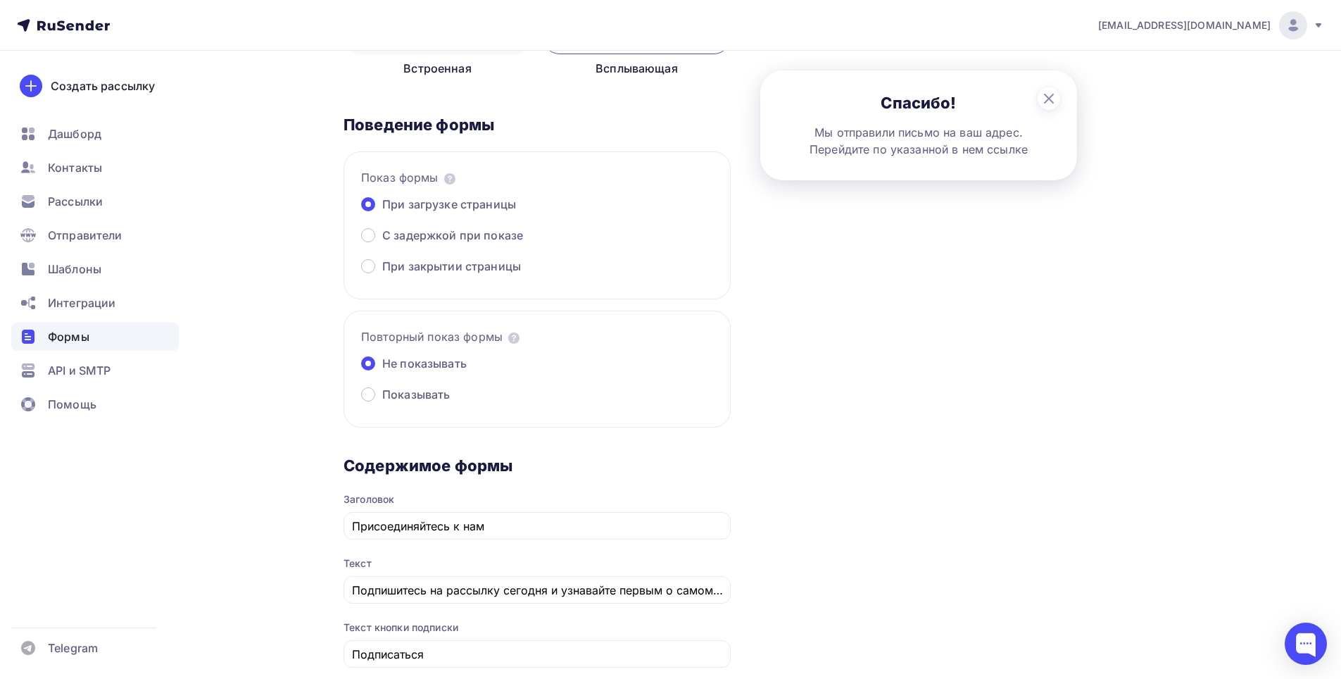
scroll to position [422, 0]
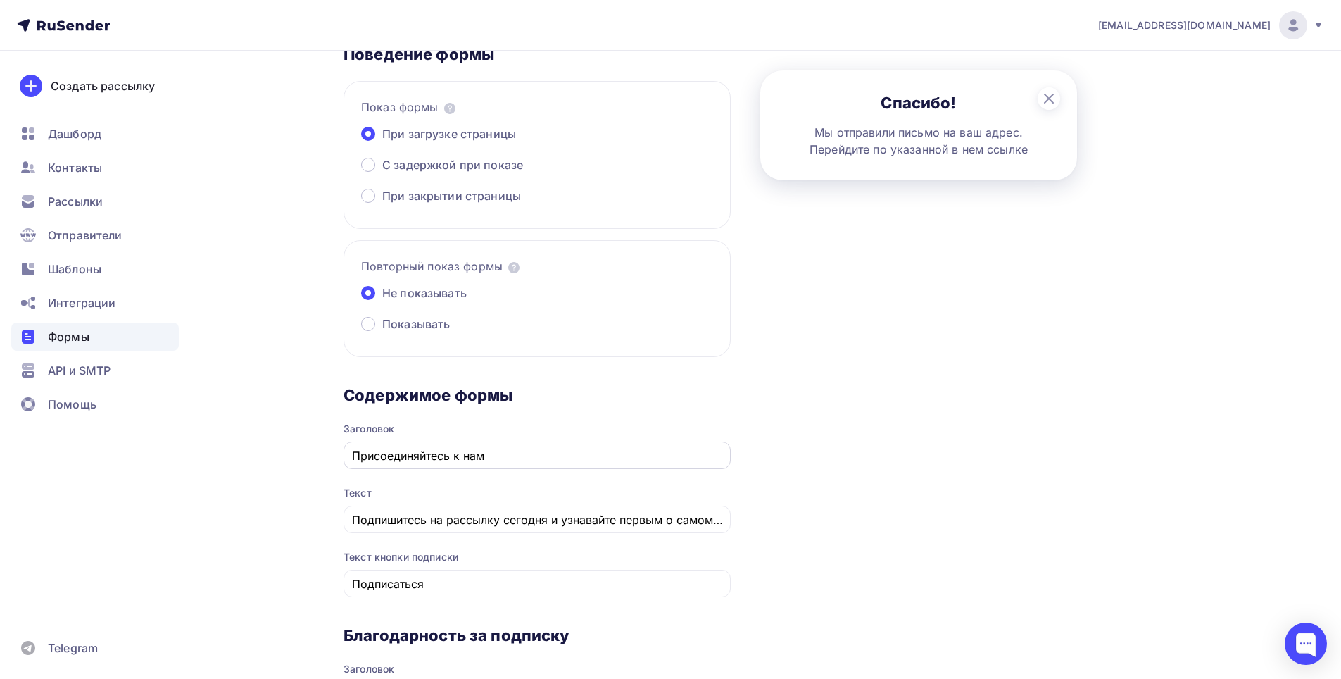
type input "Мы отправили письмо на ваш адрес. Перейдите по указанной в нем ссылке"
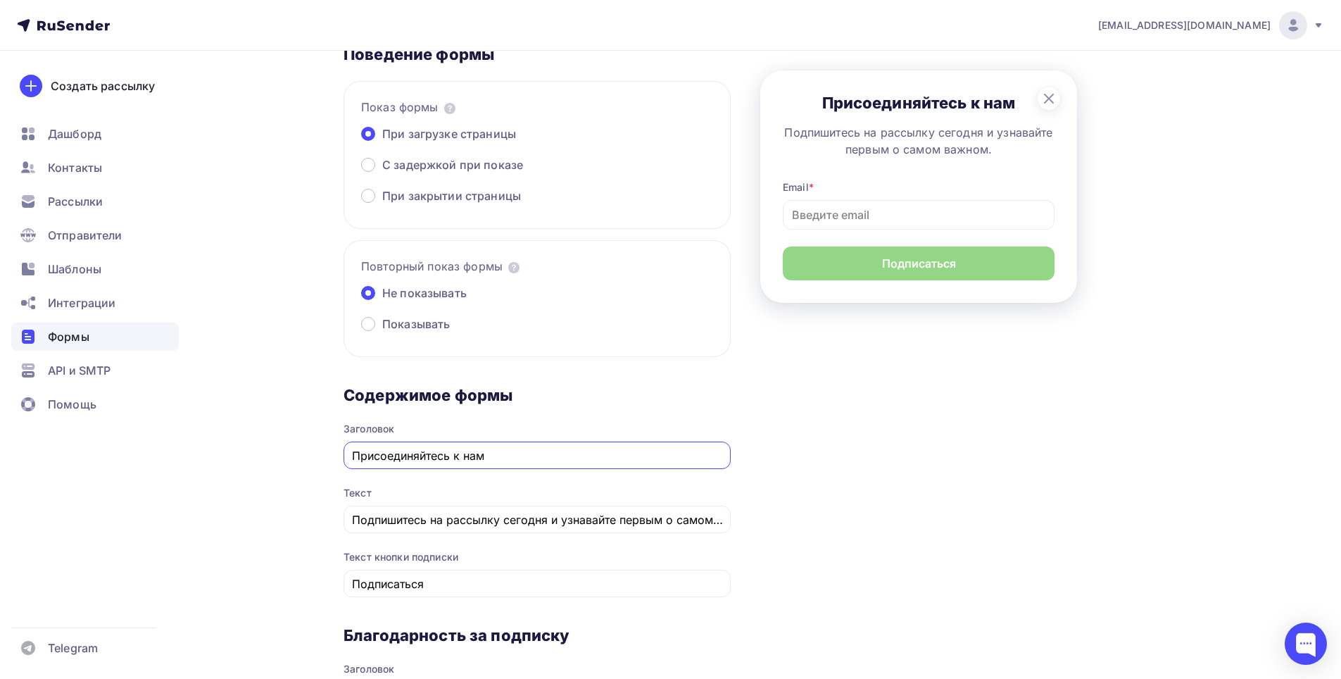
scroll to position [0, 0]
click at [530, 461] on input "Присоединяйтесь к нам" at bounding box center [537, 455] width 371 height 17
click at [563, 565] on div "Текст кнопки подписки Подписаться" at bounding box center [537, 573] width 387 height 47
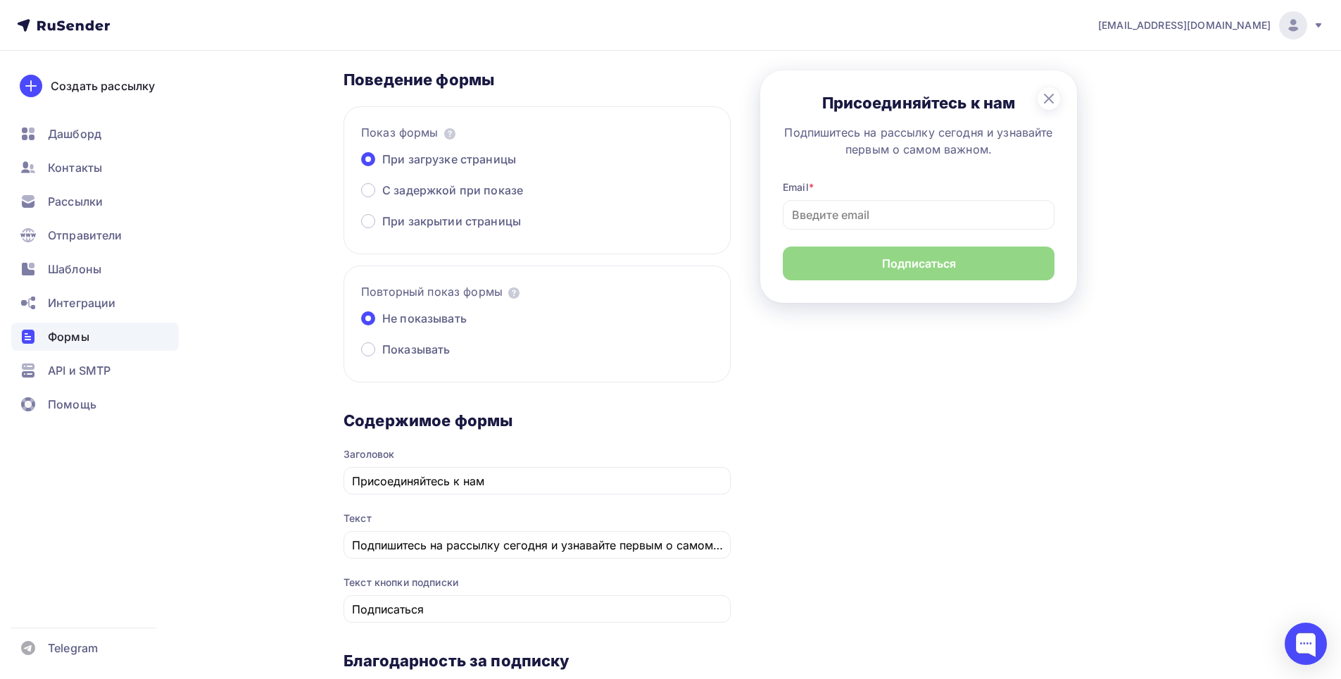
scroll to position [634, 0]
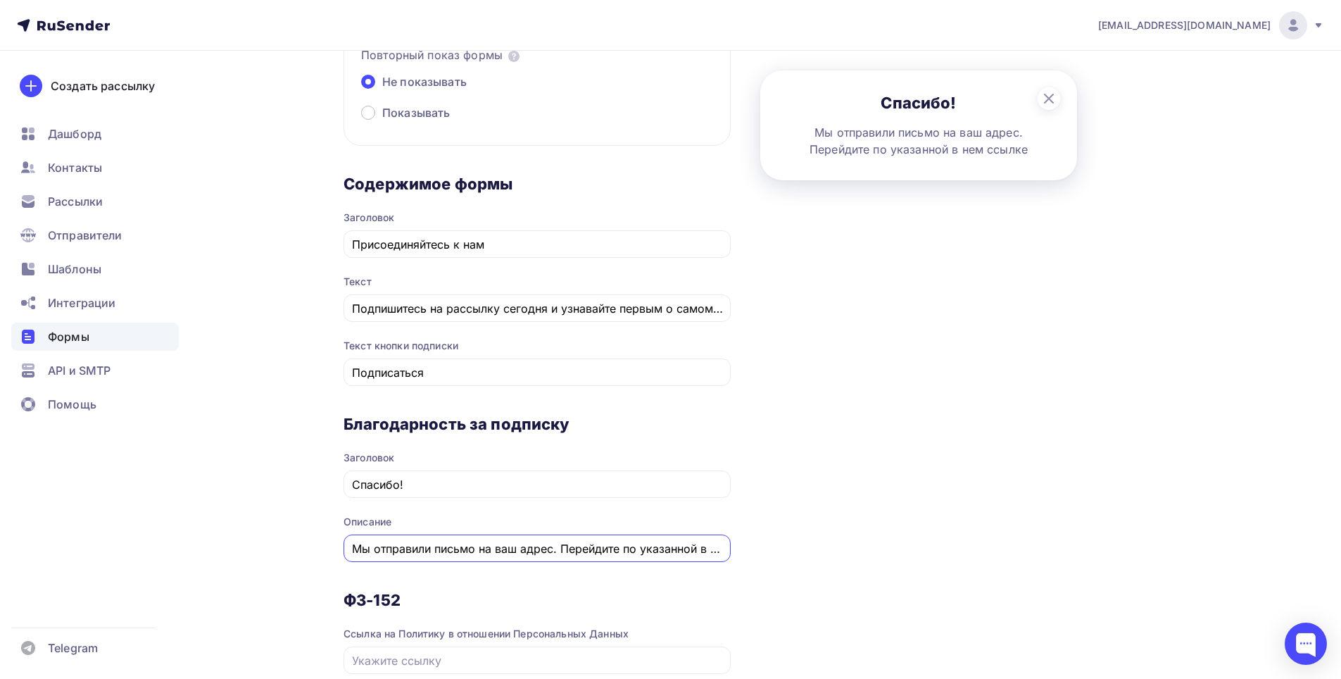
click at [643, 547] on input "Мы отправили письмо на ваш адрес. Перейдите по указанной в нем ссылке" at bounding box center [537, 548] width 371 height 17
drag, startPoint x: 675, startPoint y: 554, endPoint x: 686, endPoint y: 554, distance: 10.6
click at [686, 554] on input "Мы отправили письмо на ваш адрес. Перейдите по указанной в нем ссылке" at bounding box center [537, 548] width 371 height 17
click at [710, 553] on input "Мы отправили письмо на ваш адрес. Перейдите по указанной в нем ссылке" at bounding box center [537, 548] width 371 height 17
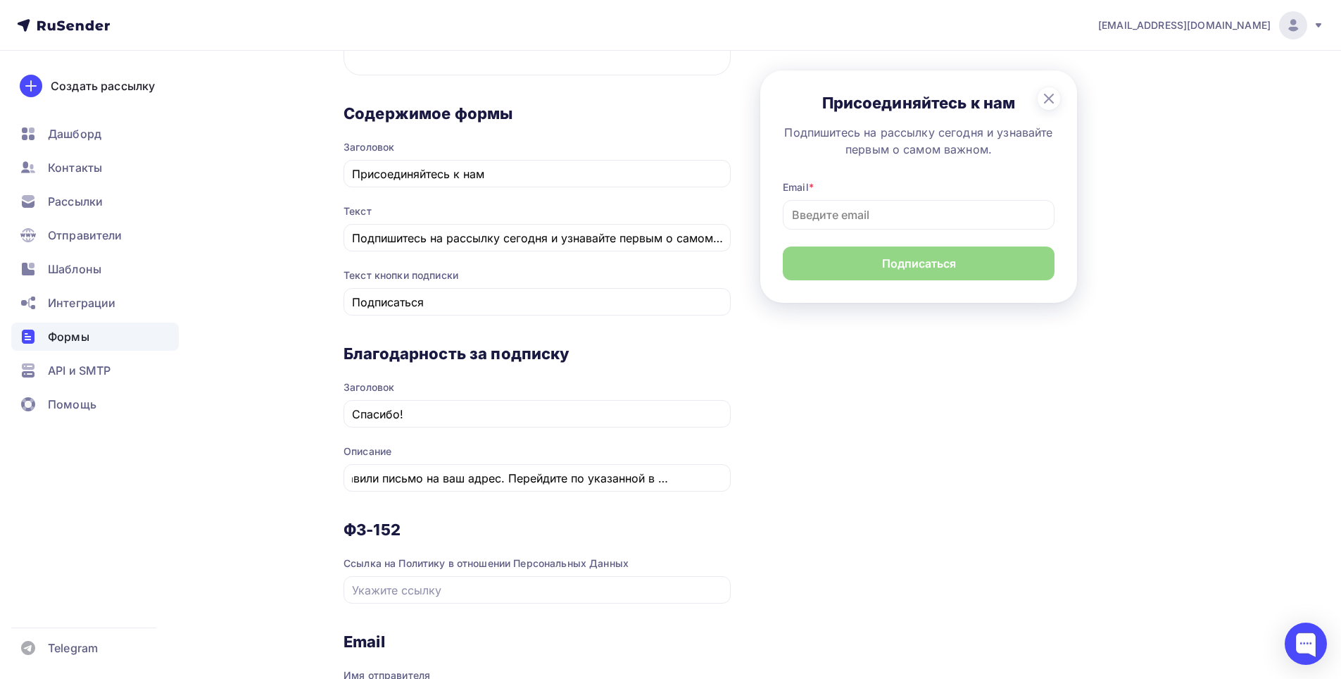
scroll to position [0, 0]
